Goal: Transaction & Acquisition: Purchase product/service

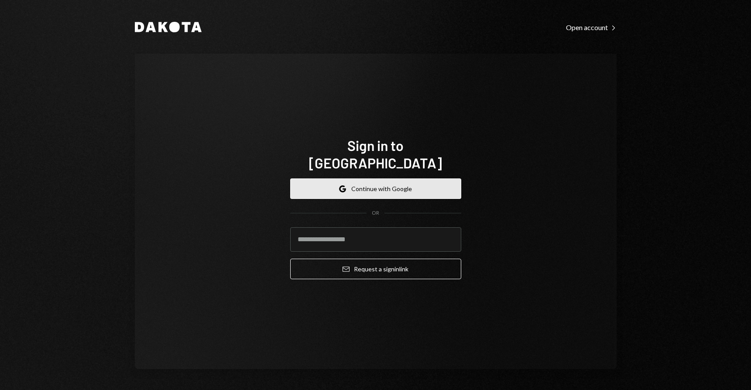
click at [374, 182] on button "Google Continue with Google" at bounding box center [375, 189] width 171 height 21
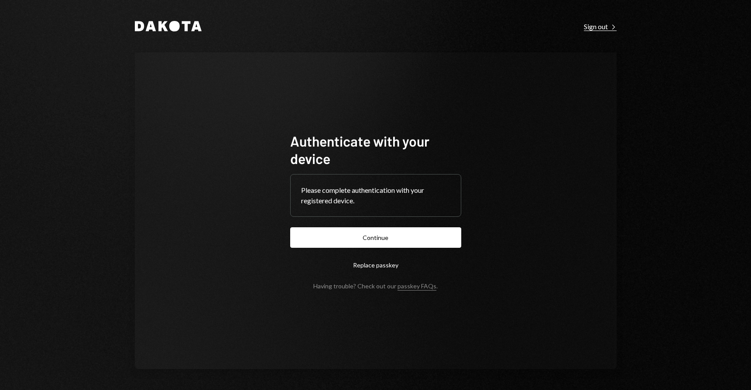
click at [598, 25] on div "Sign out Right Caret" at bounding box center [600, 26] width 33 height 9
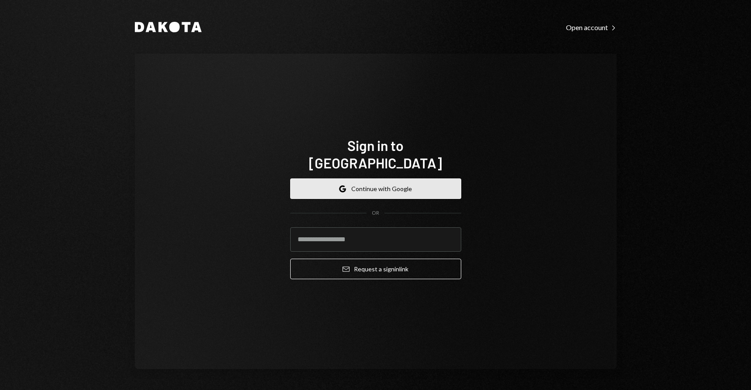
click at [369, 181] on button "Google Continue with Google" at bounding box center [375, 189] width 171 height 21
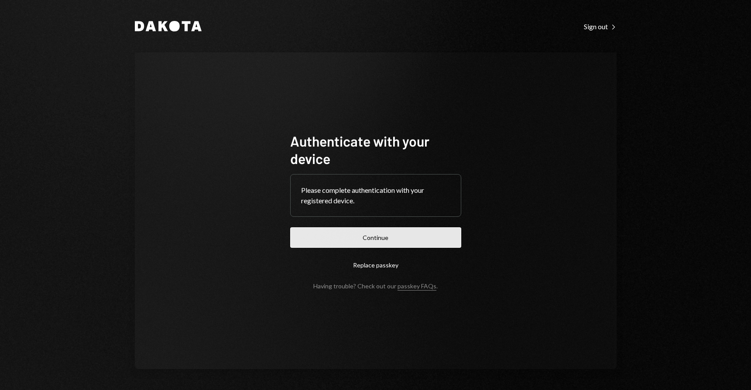
click at [377, 241] on button "Continue" at bounding box center [375, 237] width 171 height 21
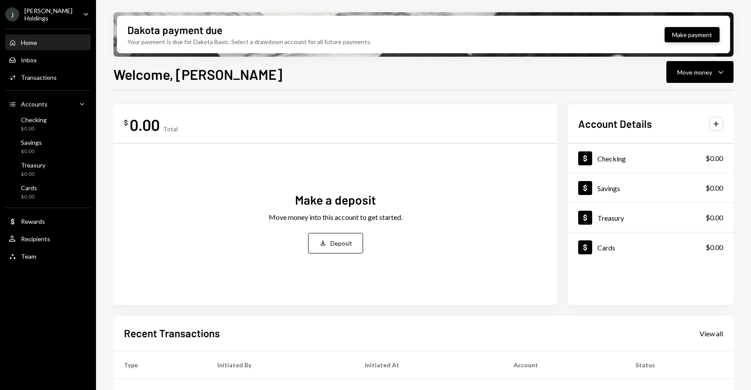
click at [677, 34] on button "Make payment" at bounding box center [692, 34] width 55 height 15
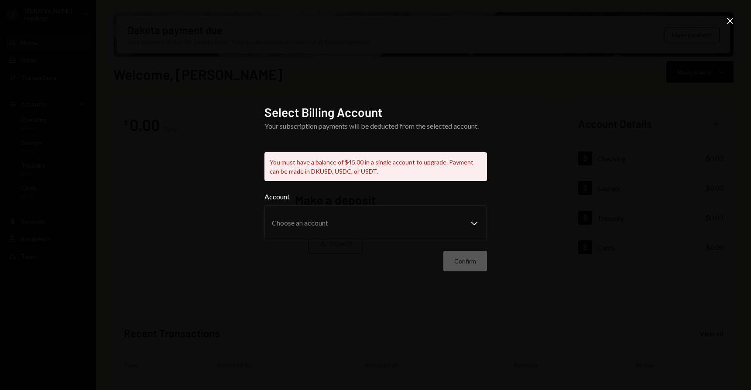
click at [729, 18] on icon "Close" at bounding box center [730, 21] width 10 height 10
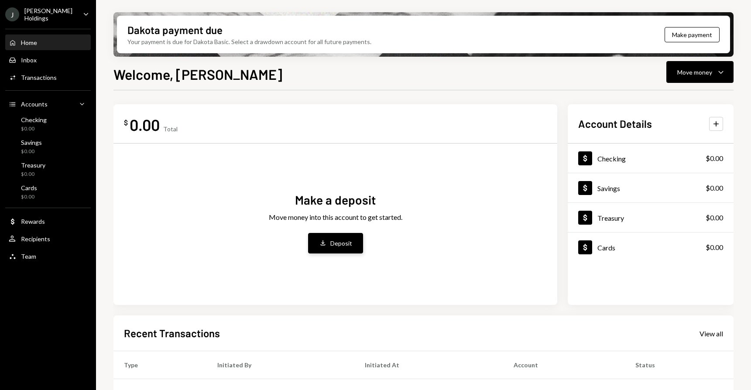
click at [339, 244] on div "Deposit" at bounding box center [341, 243] width 22 height 9
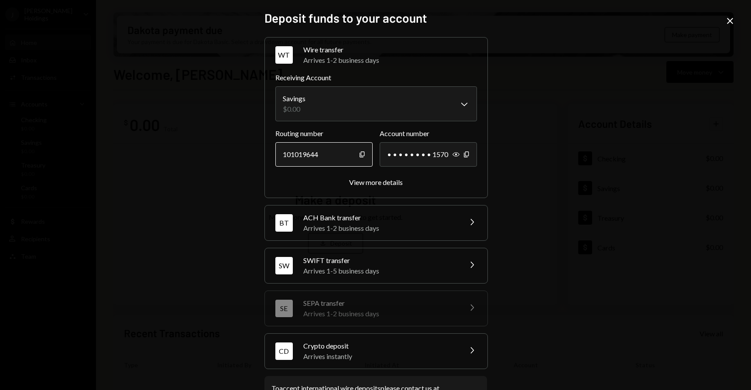
scroll to position [35, 0]
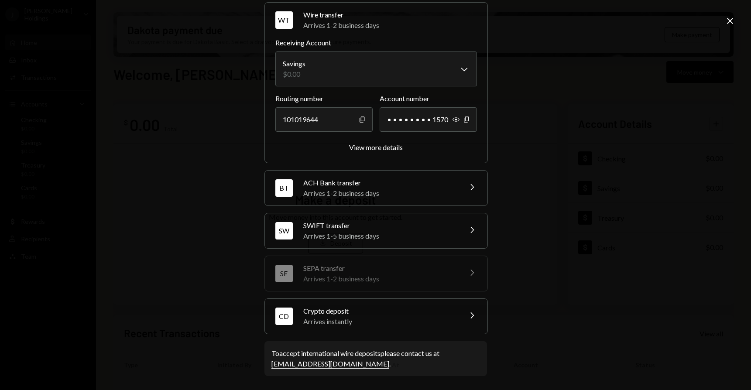
click at [349, 321] on div "Arrives instantly" at bounding box center [379, 322] width 153 height 10
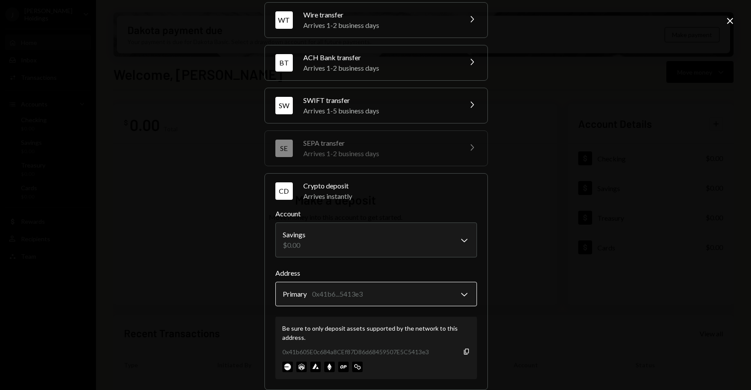
click at [342, 292] on body "J [PERSON_NAME] Holdings Caret Down Home Home Inbox Inbox Activities Transactio…" at bounding box center [375, 195] width 751 height 390
click at [463, 352] on icon "Copy" at bounding box center [466, 351] width 7 height 7
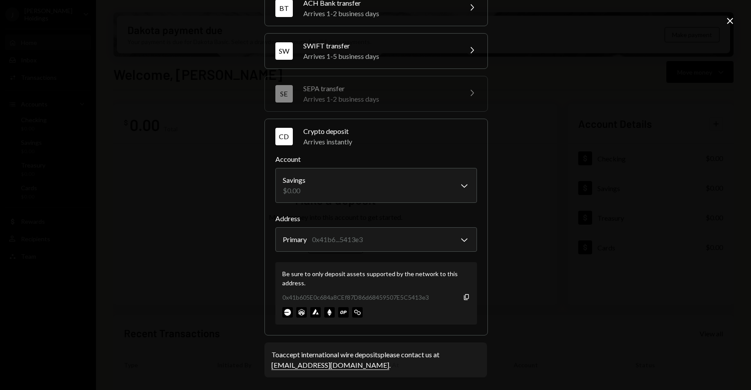
scroll to position [56, 0]
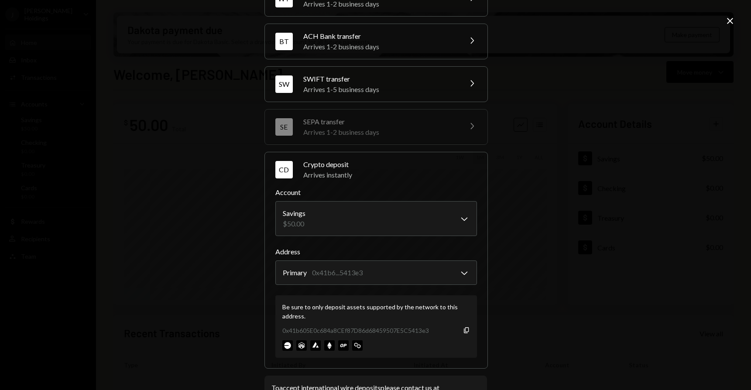
click at [526, 155] on div "**********" at bounding box center [375, 195] width 751 height 390
click at [729, 18] on icon "Close" at bounding box center [730, 21] width 10 height 10
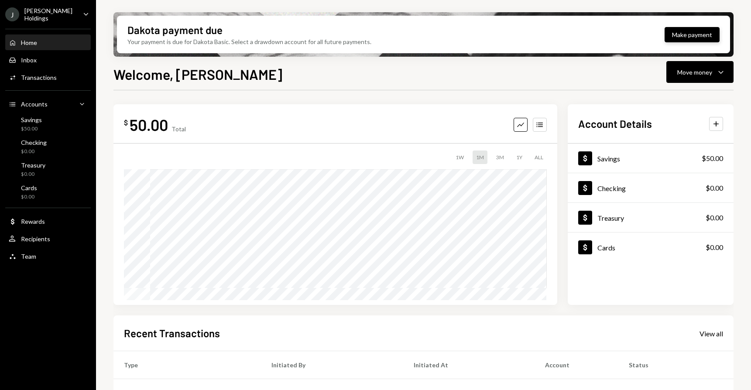
click at [674, 32] on button "Make payment" at bounding box center [692, 34] width 55 height 15
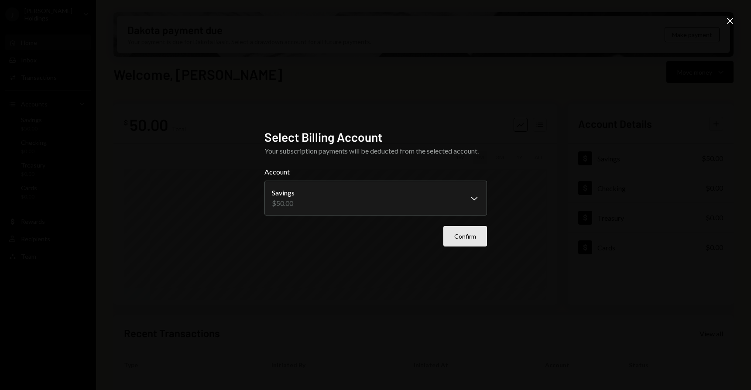
click at [461, 228] on button "Confirm" at bounding box center [466, 236] width 44 height 21
